Goal: Information Seeking & Learning: Compare options

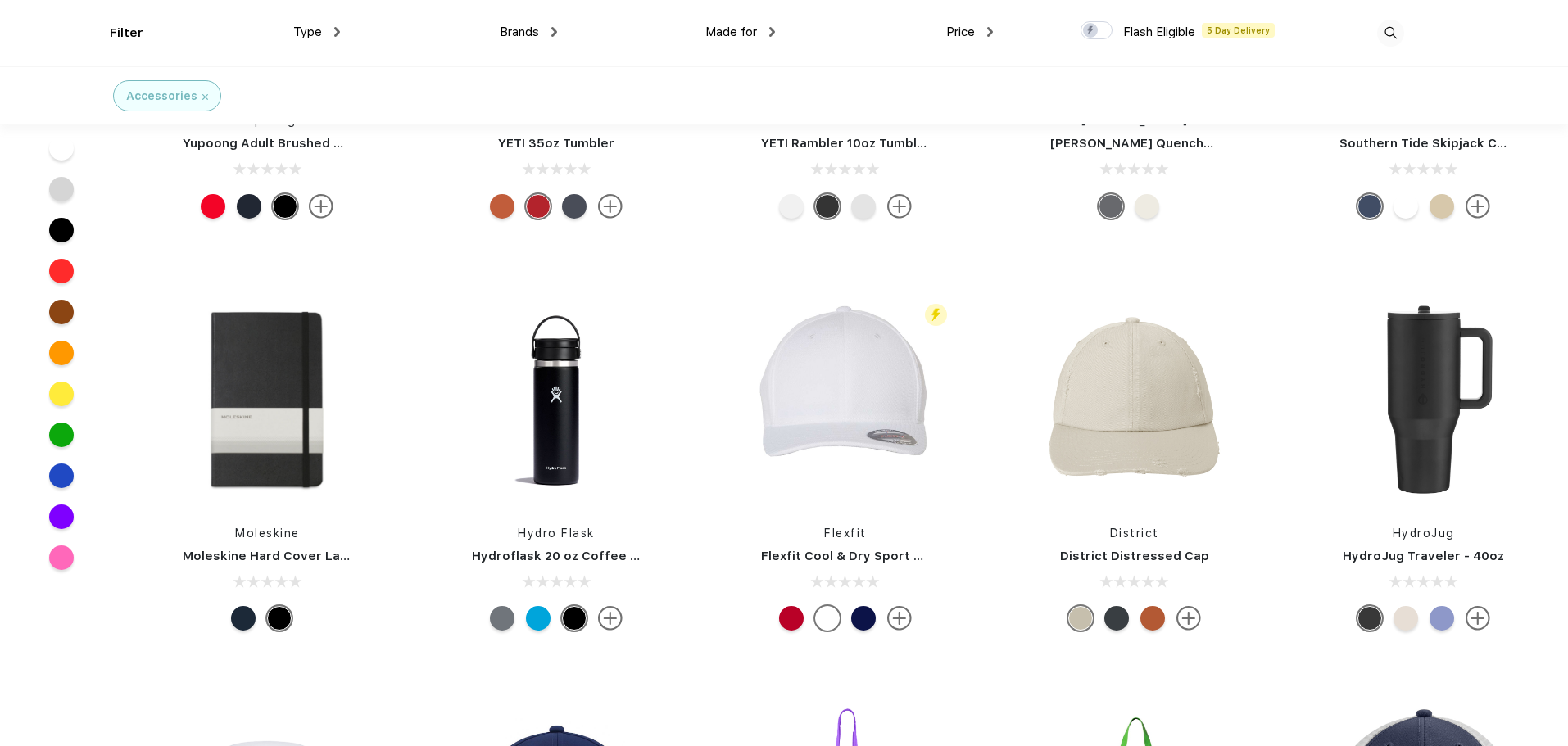
scroll to position [3524, 0]
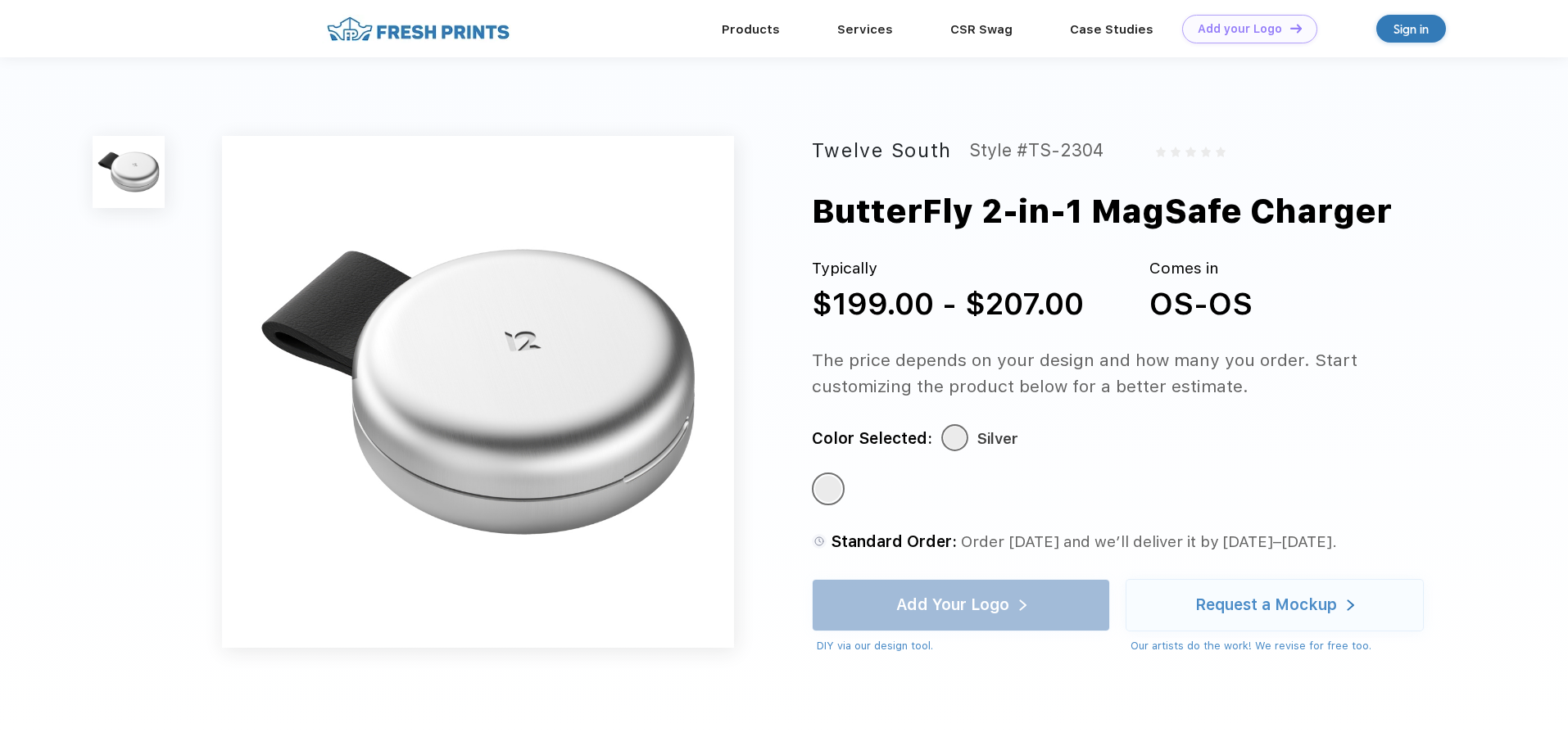
drag, startPoint x: 810, startPoint y: 208, endPoint x: 1433, endPoint y: 205, distance: 623.0
click at [1433, 205] on div "Twelve South Style #TS-2304 ButterFly 2-in-1 MagSafe Charger Typically $199.00 …" at bounding box center [784, 395] width 1568 height 675
copy div "ButterFly 2-in-1 MagSafe Charger"
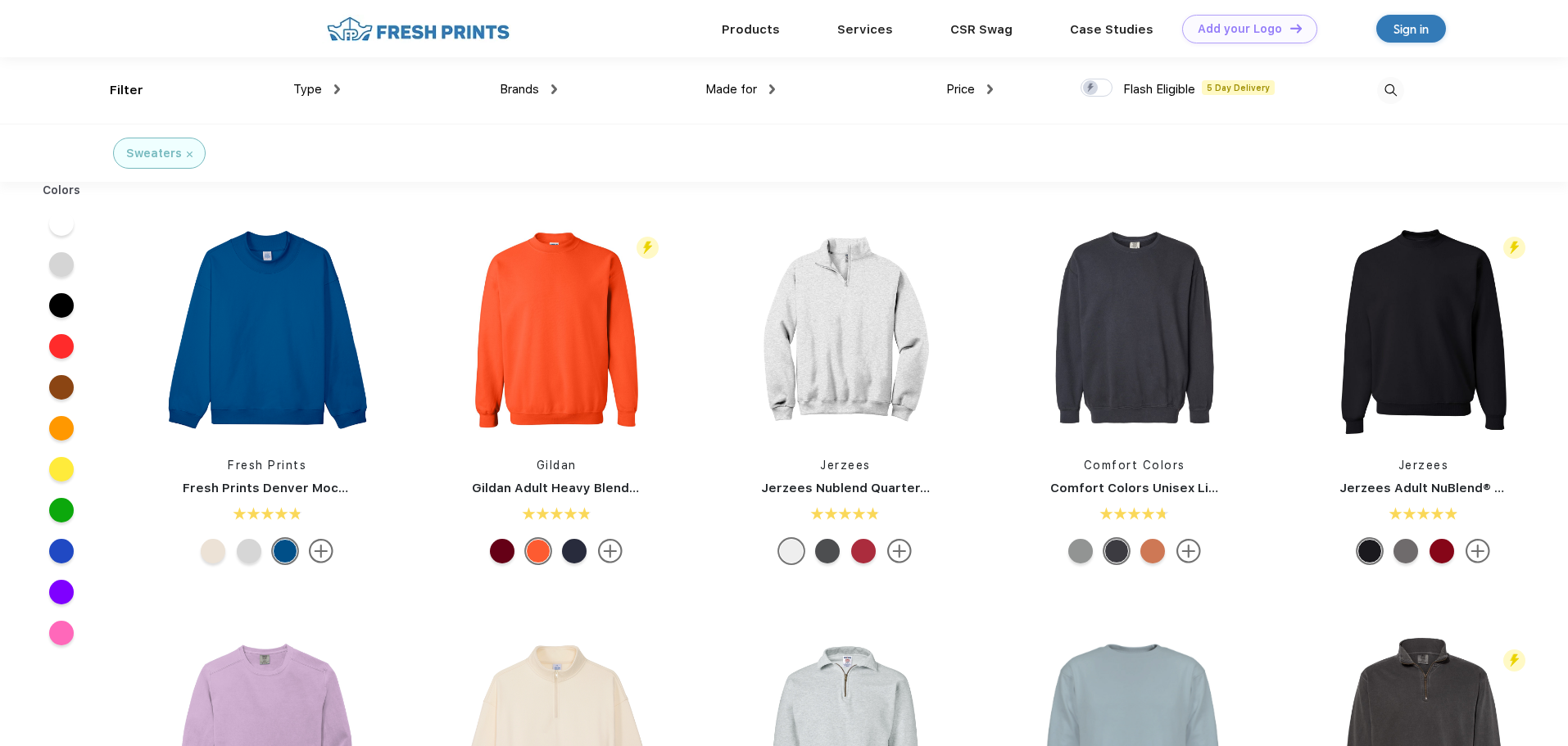
click at [514, 86] on span "Brands" at bounding box center [519, 88] width 39 height 15
click at [558, 96] on div "Brands" at bounding box center [528, 89] width 57 height 19
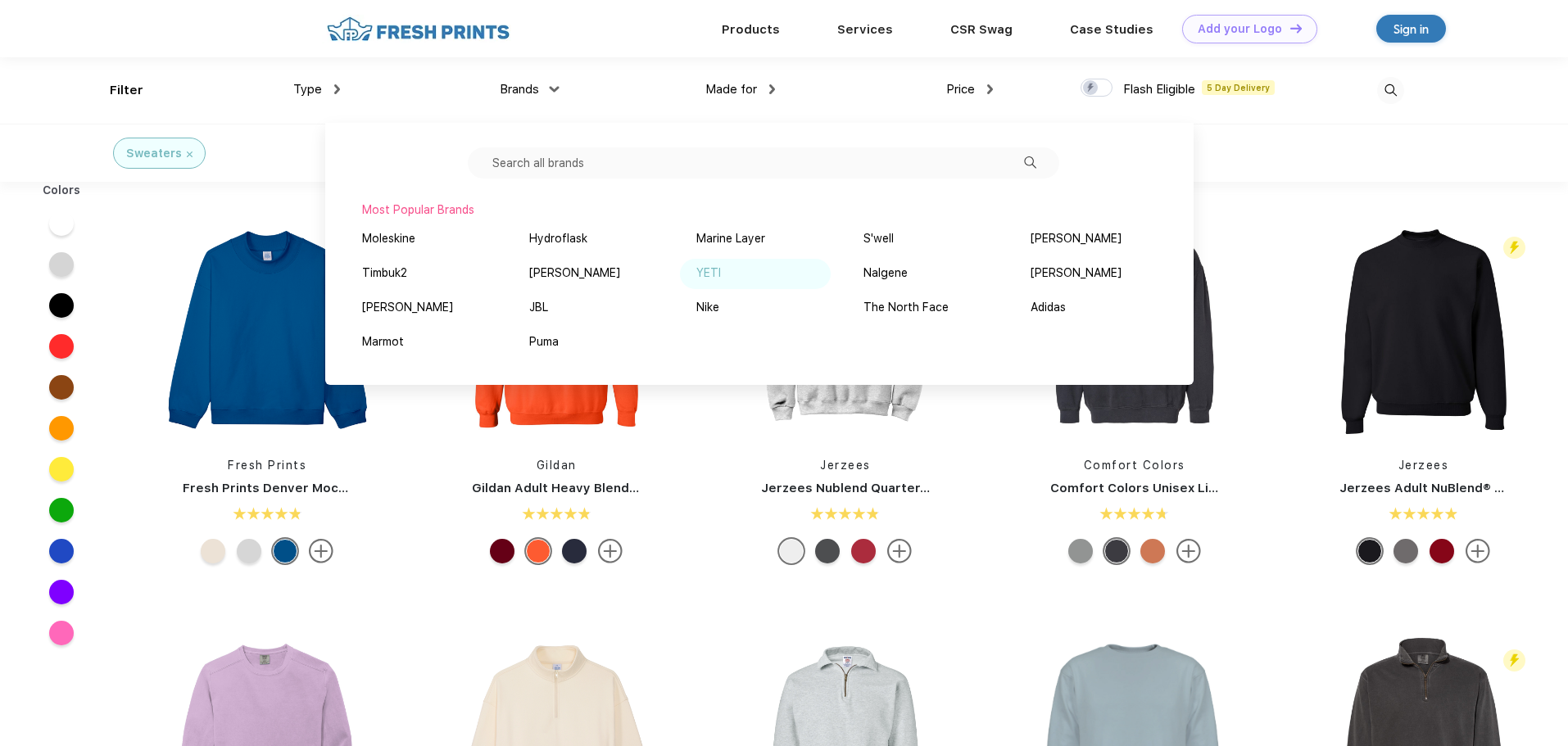
click at [728, 265] on div "YETI" at bounding box center [756, 274] width 151 height 30
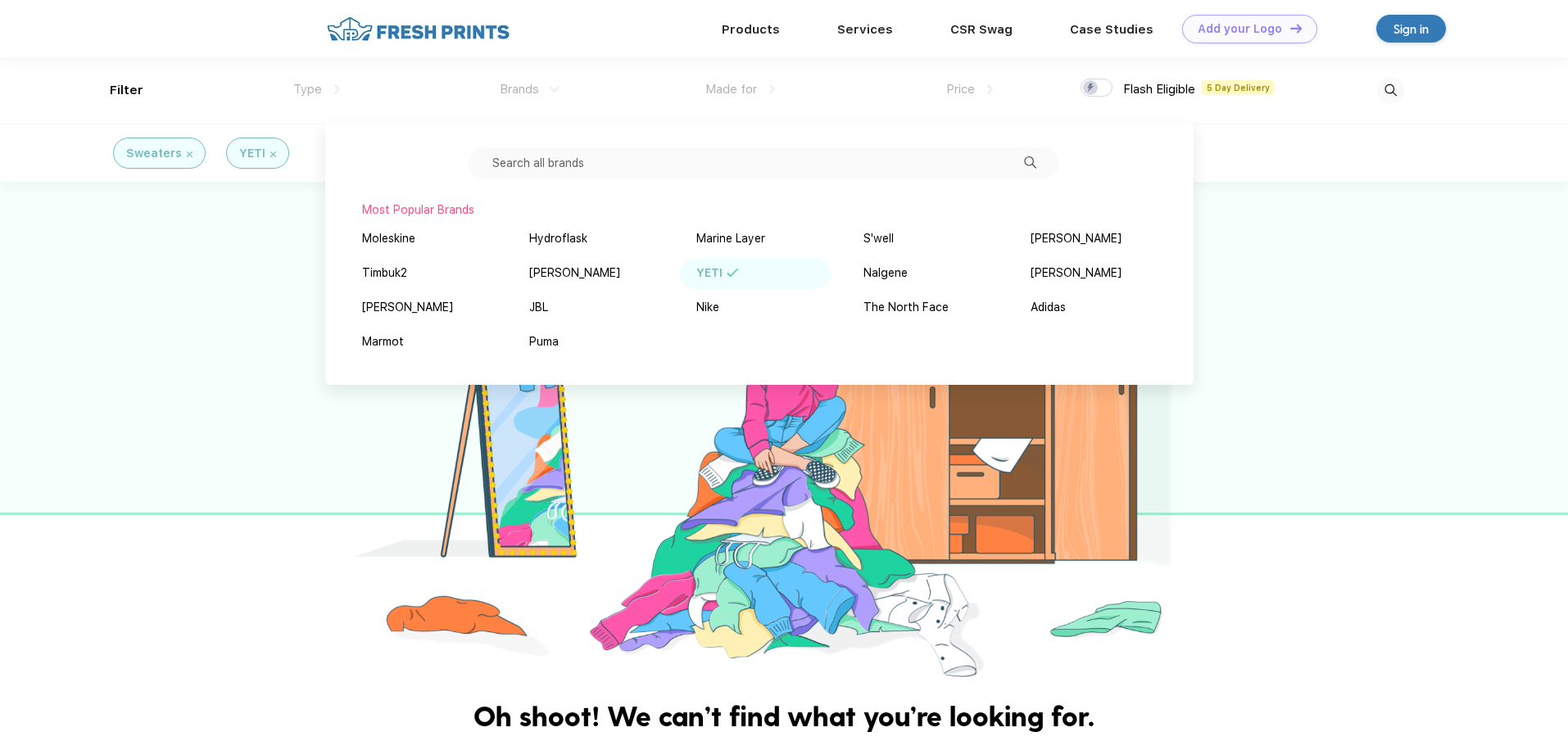
click at [211, 221] on div at bounding box center [784, 432] width 1568 height 502
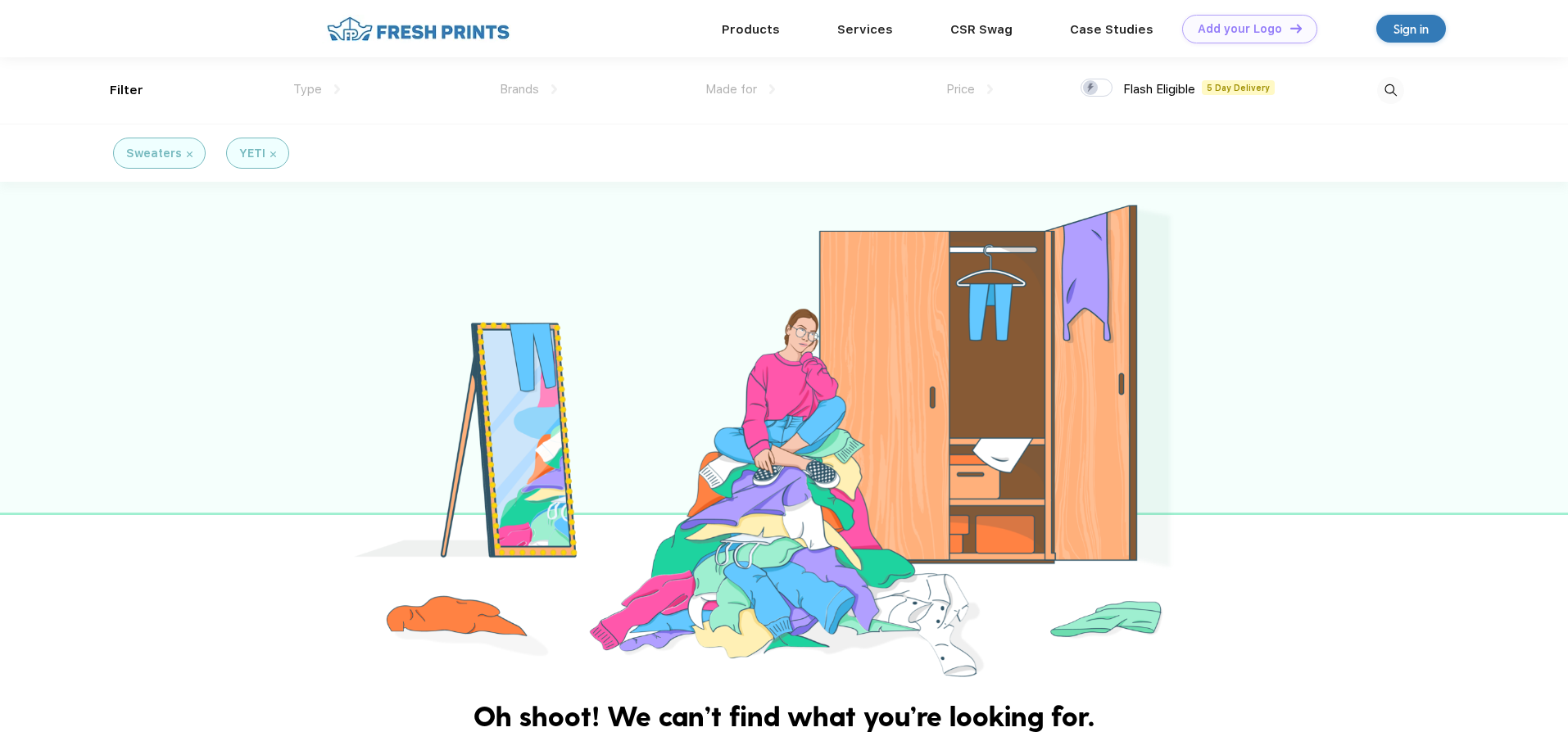
click at [181, 157] on div "Sweaters" at bounding box center [160, 154] width 67 height 18
click at [187, 153] on img at bounding box center [189, 154] width 6 height 6
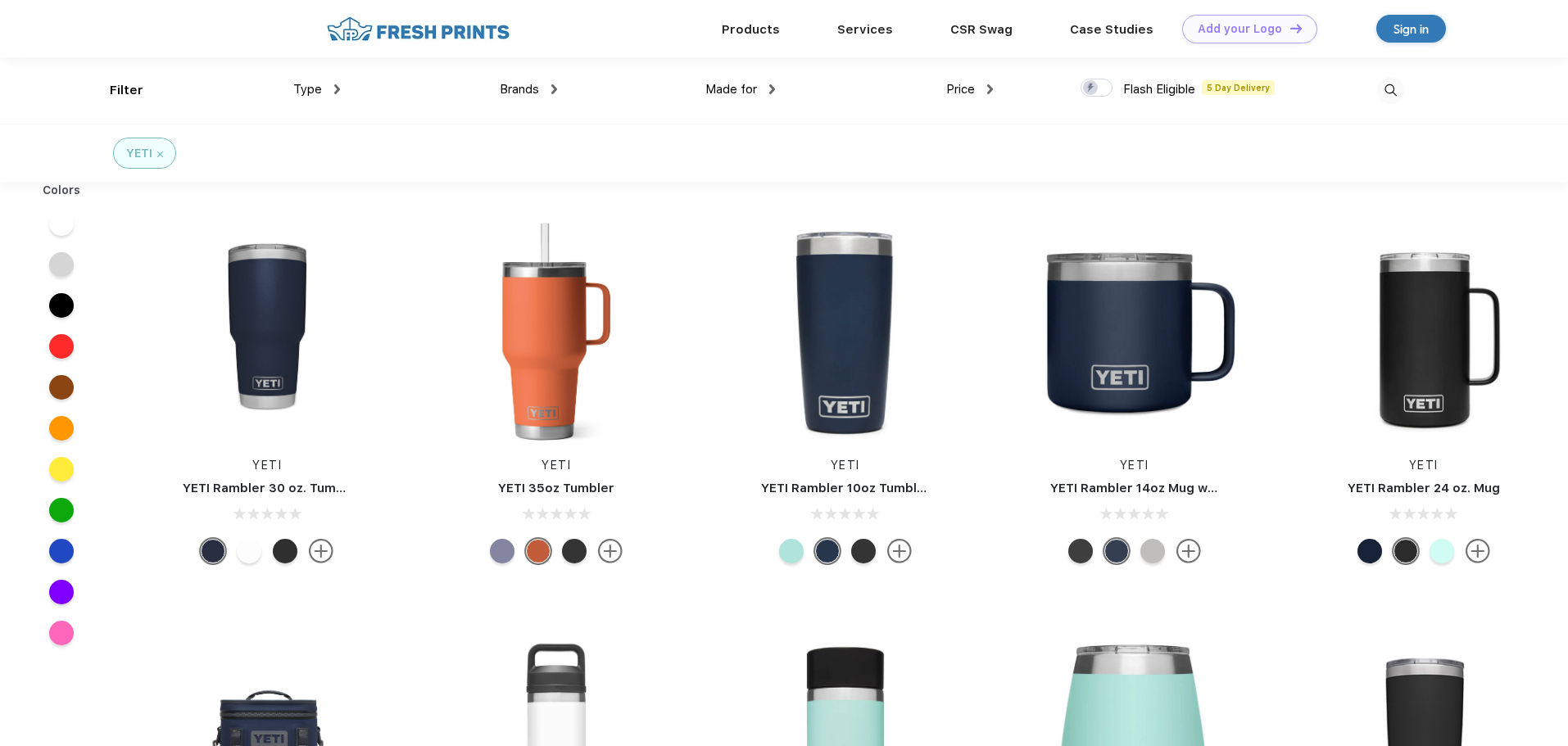
click at [158, 161] on div "YETI" at bounding box center [145, 154] width 37 height 18
click at [161, 153] on img at bounding box center [160, 154] width 6 height 6
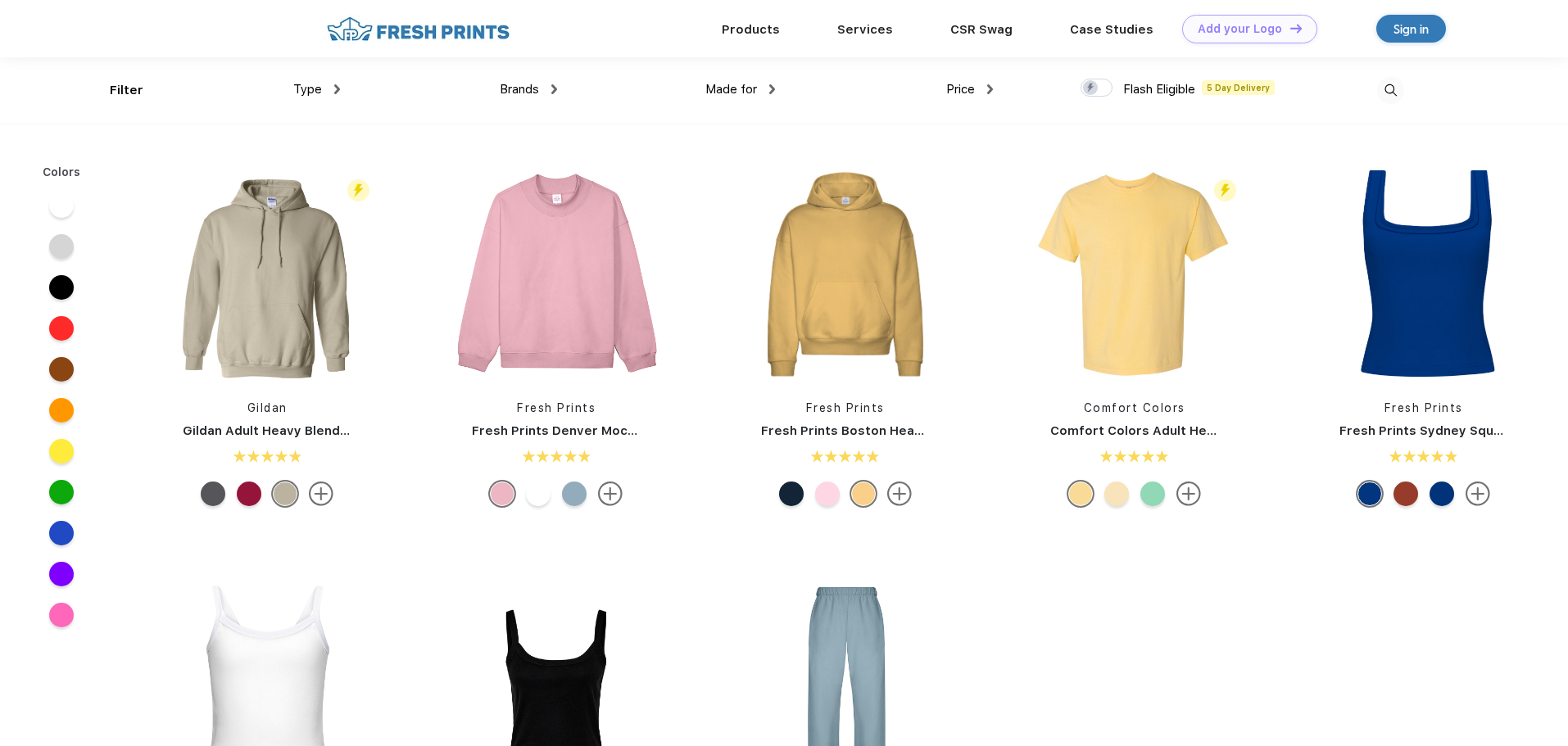
click at [530, 100] on div "Brands Most Popular Brands Moleskine Hydroflask Marine Layer S'well [PERSON_NAM…" at bounding box center [449, 90] width 218 height 67
click at [533, 93] on span "Brands" at bounding box center [519, 88] width 39 height 15
click at [533, 89] on span "Brands" at bounding box center [519, 88] width 39 height 15
click at [563, 91] on div "Made for Unisex Women Men Youth" at bounding box center [667, 90] width 218 height 67
click at [550, 88] on div "Brands" at bounding box center [528, 89] width 57 height 19
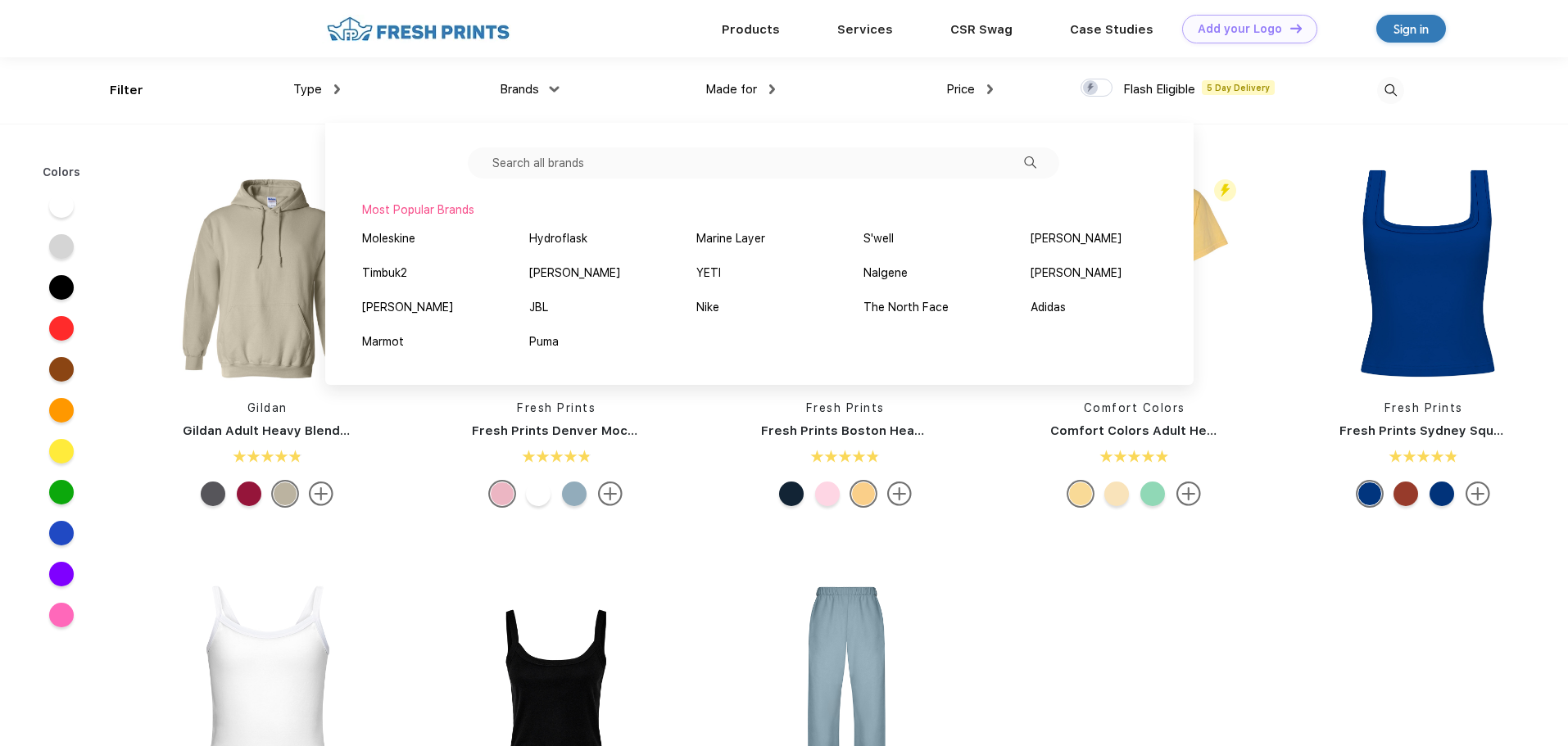
click at [668, 151] on input "text" at bounding box center [764, 163] width 592 height 31
click at [590, 271] on div "[PERSON_NAME]" at bounding box center [574, 274] width 91 height 18
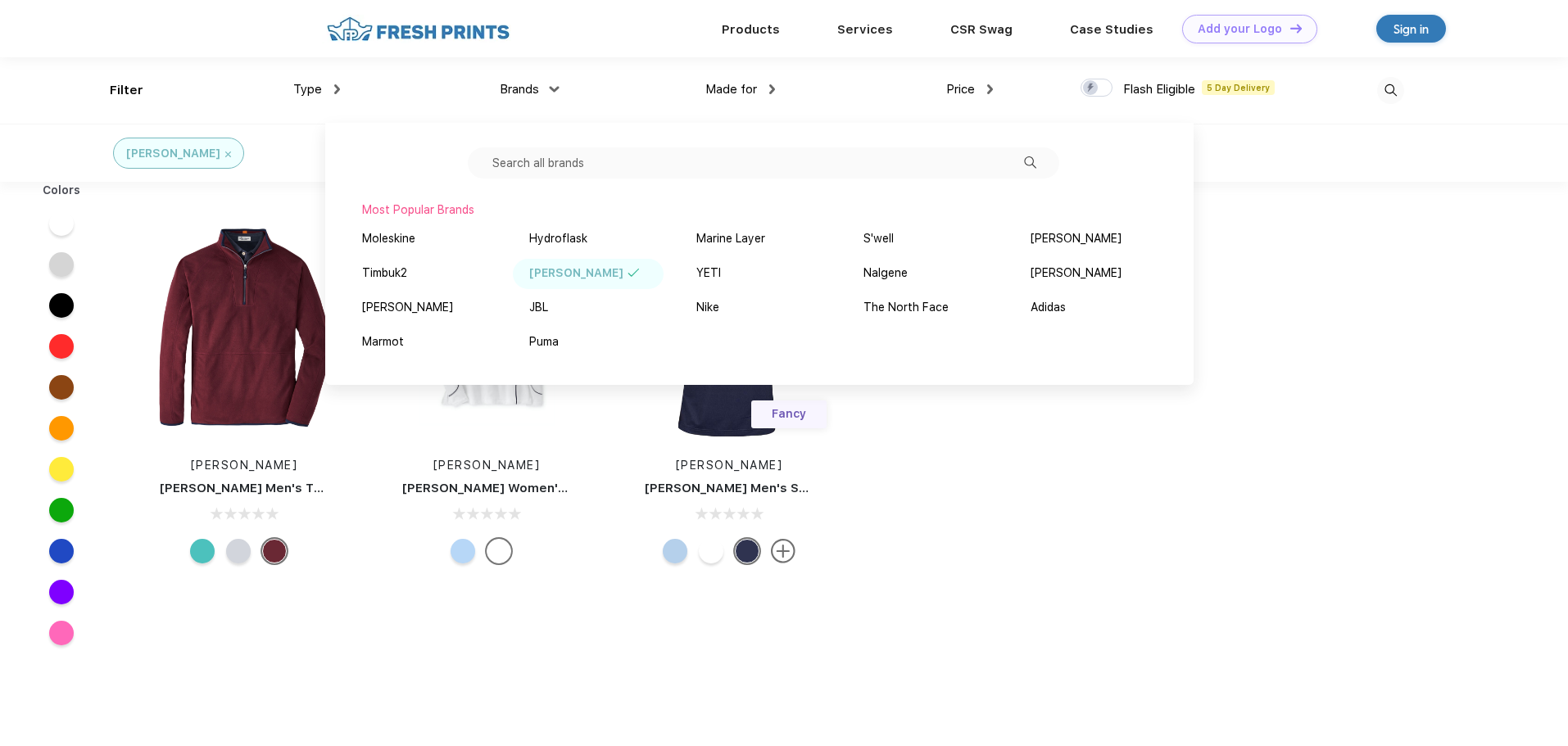
click at [1257, 533] on div "Colors [PERSON_NAME] [PERSON_NAME] Men's Thermal Flow Micro Fleece Half-Zip [PE…" at bounding box center [784, 559] width 1568 height 755
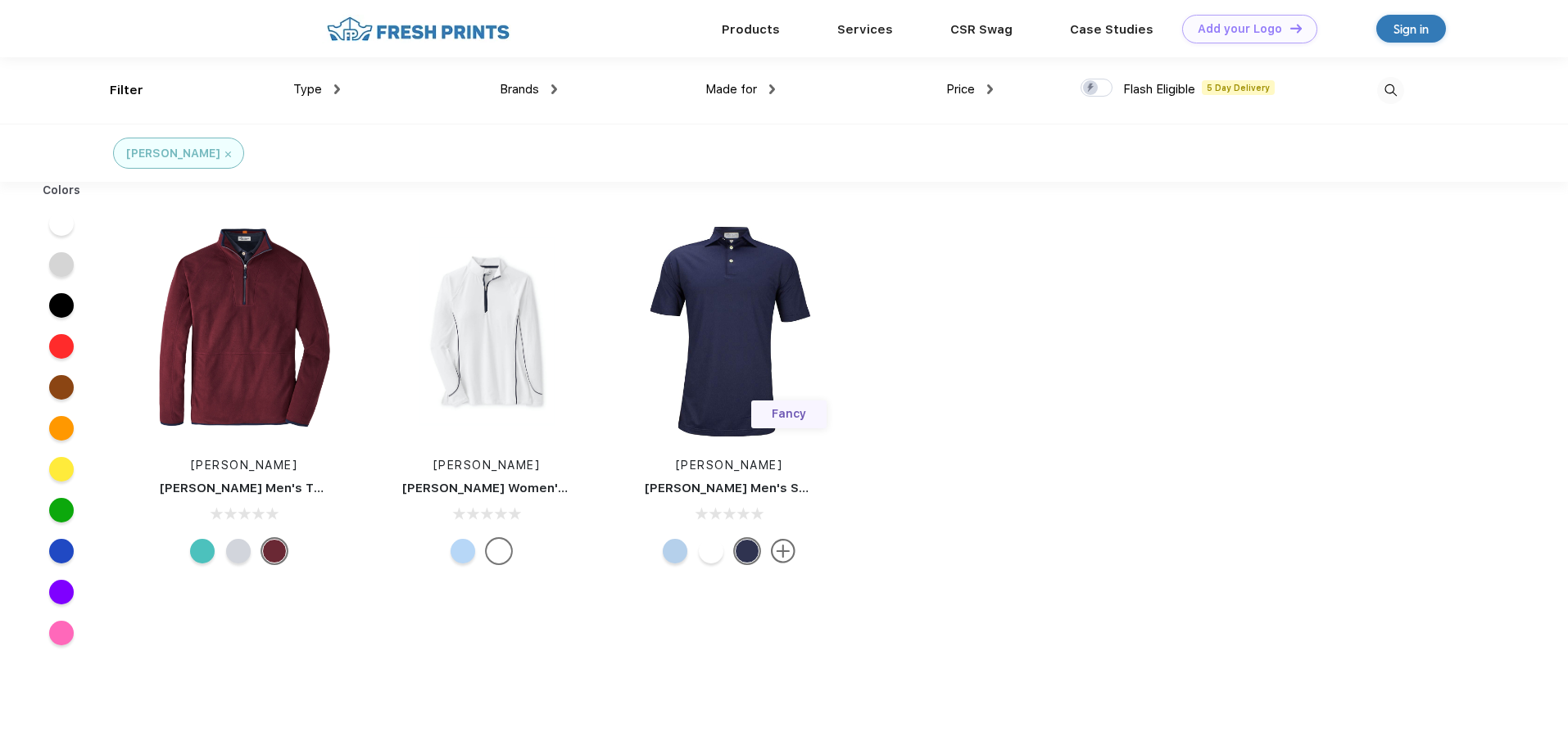
click at [196, 161] on div "[PERSON_NAME]" at bounding box center [179, 154] width 105 height 18
click at [226, 152] on img at bounding box center [229, 154] width 6 height 6
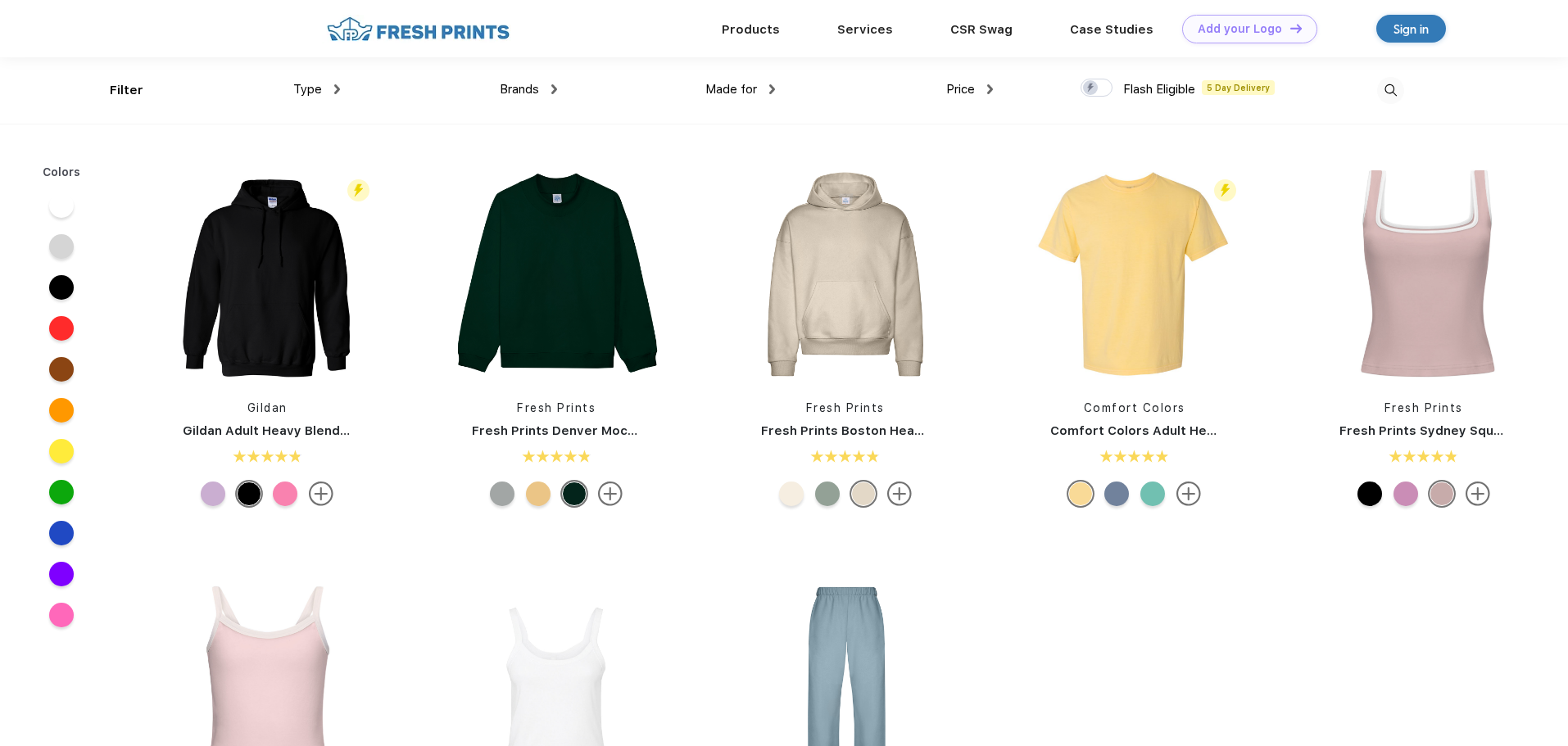
click at [527, 94] on span "Brands" at bounding box center [519, 88] width 39 height 15
click at [538, 93] on span "Brands" at bounding box center [519, 88] width 39 height 15
click at [536, 74] on div "Brands Most Popular Brands Moleskine Hydroflask Marine Layer S'well [PERSON_NAM…" at bounding box center [449, 90] width 218 height 67
click at [548, 94] on div "Brands" at bounding box center [528, 89] width 57 height 19
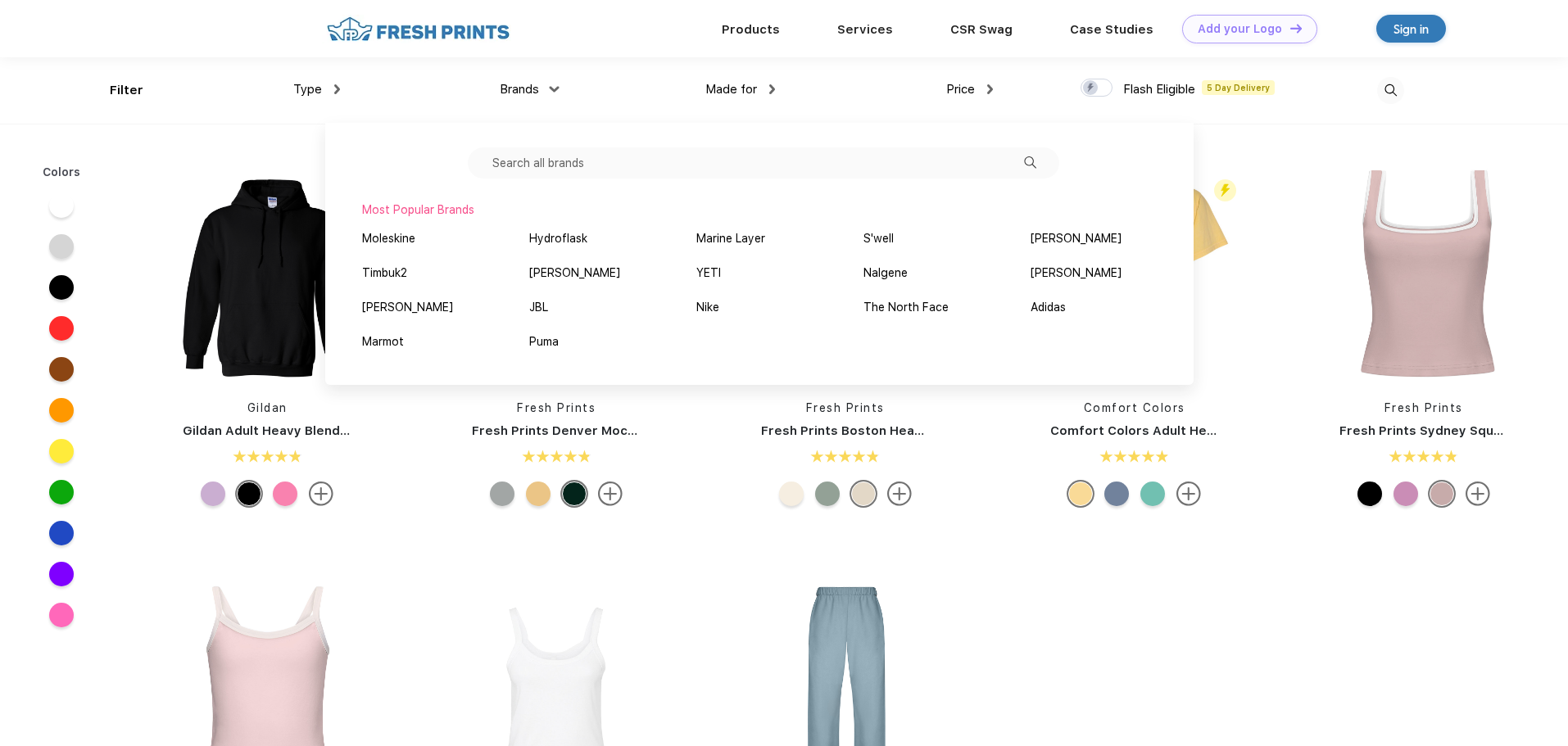
click at [580, 156] on input "text" at bounding box center [764, 163] width 592 height 31
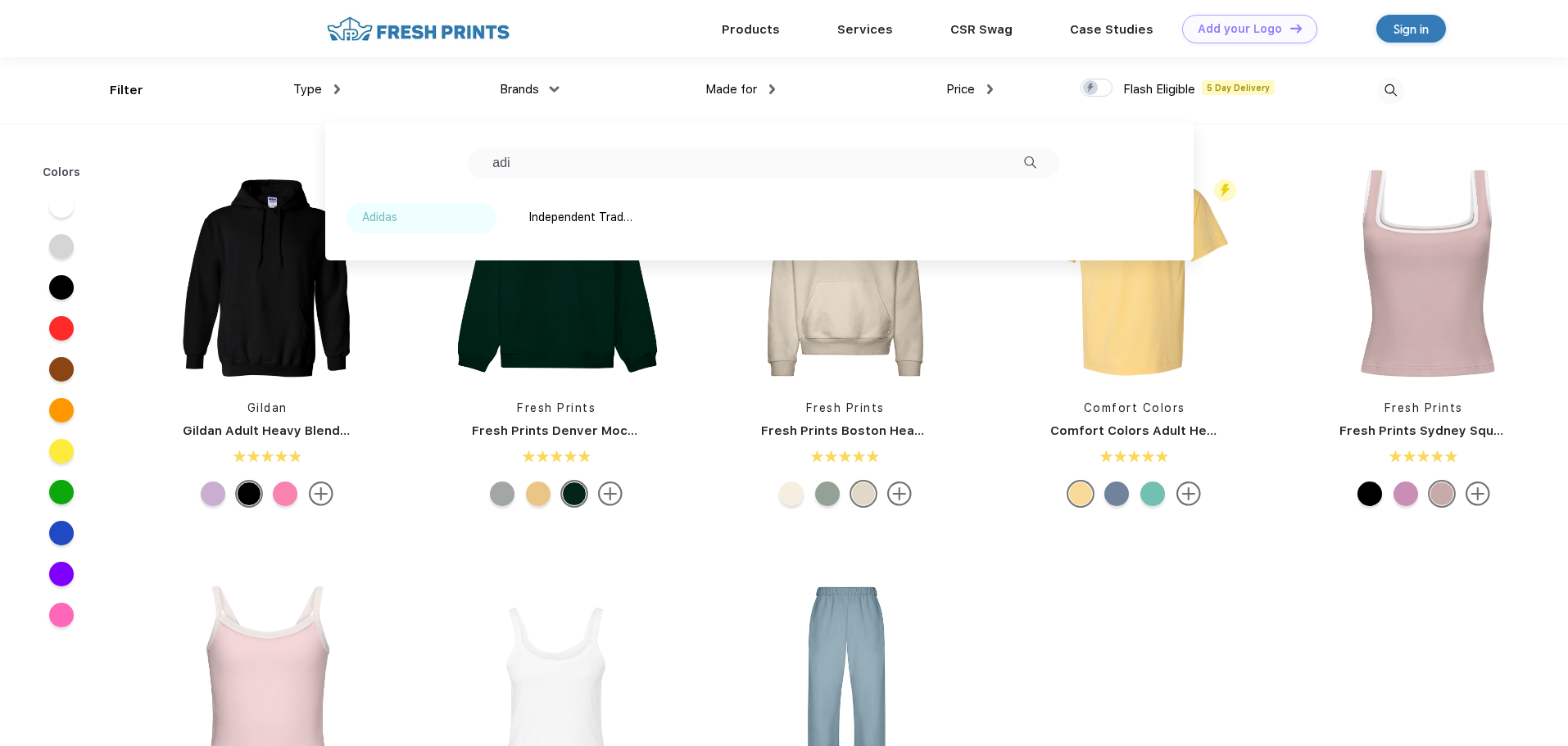
type input "adi"
click at [374, 213] on div "Adidas" at bounding box center [380, 218] width 35 height 18
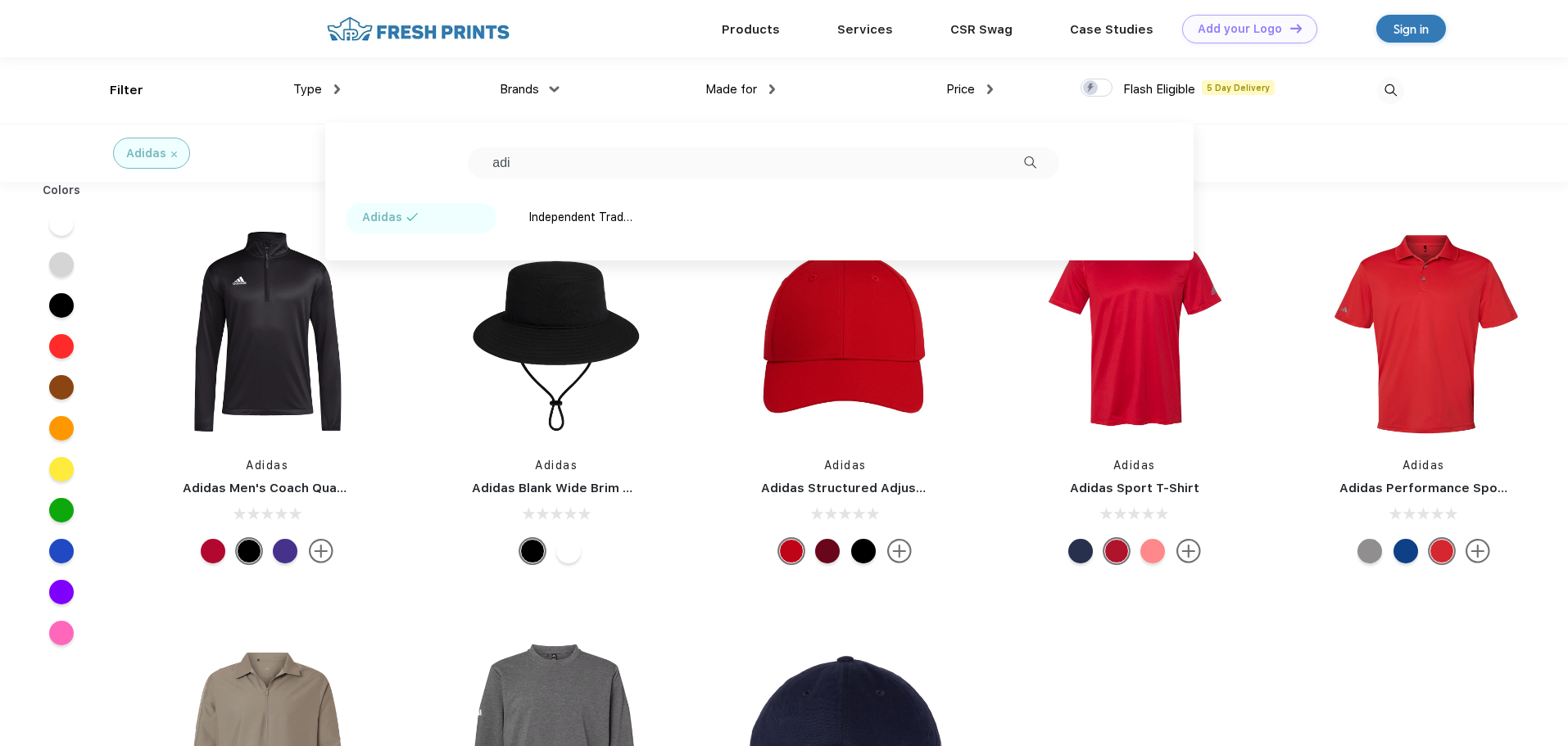
click at [1276, 695] on div "Adidas Adidas Men's Coach Quarter-Zip Adidas Adidas Blank Wide Brim Golf Hat Ad…" at bounding box center [845, 603] width 1445 height 826
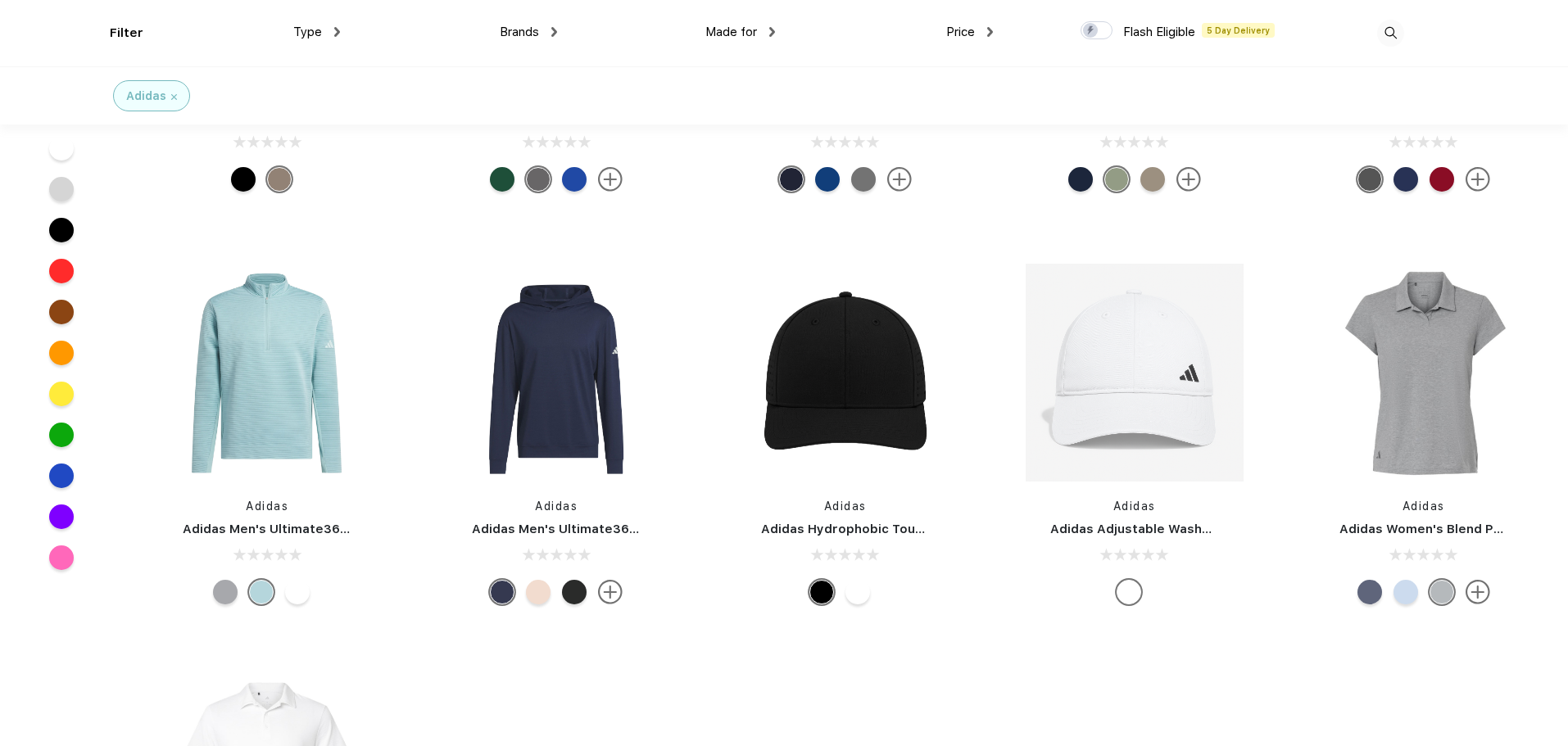
scroll to position [901, 0]
